Goal: Task Accomplishment & Management: Manage account settings

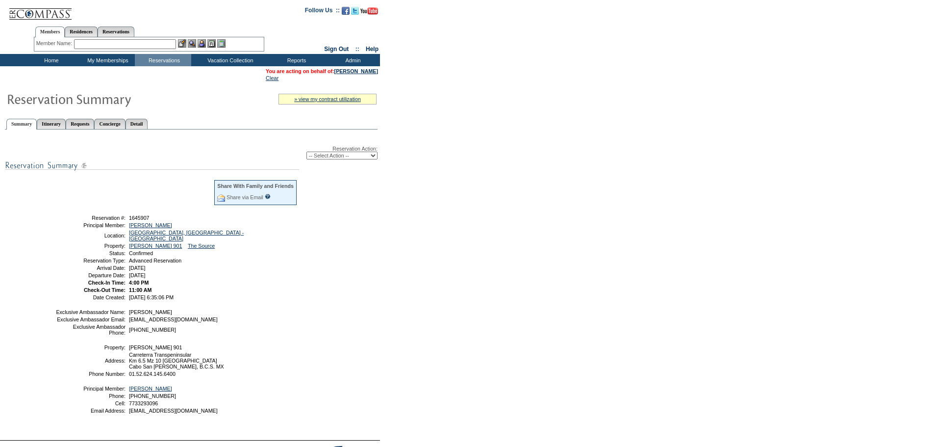
click at [373, 154] on select "-- Select Action -- Modify Reservation Dates Modify Reservation Cost Modify Occ…" at bounding box center [341, 156] width 71 height 8
select select "ChangeDates"
click at [306, 153] on select "-- Select Action -- Modify Reservation Dates Modify Reservation Cost Modify Occ…" at bounding box center [341, 156] width 71 height 8
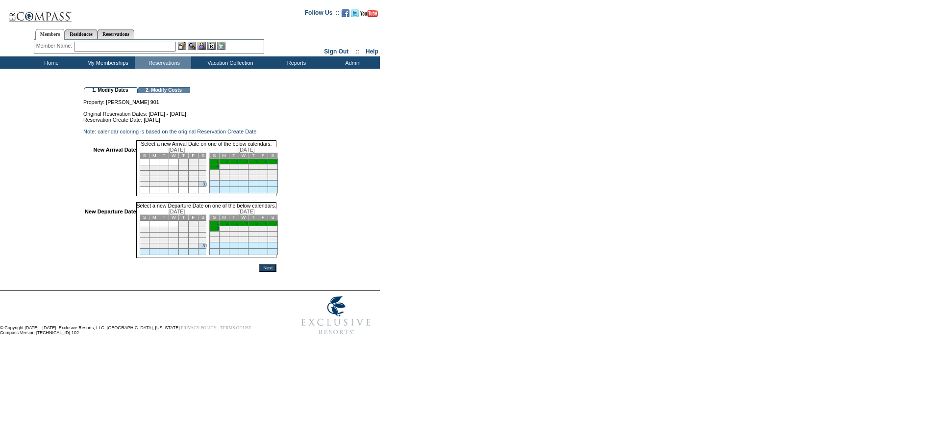
click at [278, 164] on td "7" at bounding box center [273, 161] width 10 height 5
